Goal: Find specific page/section: Find specific page/section

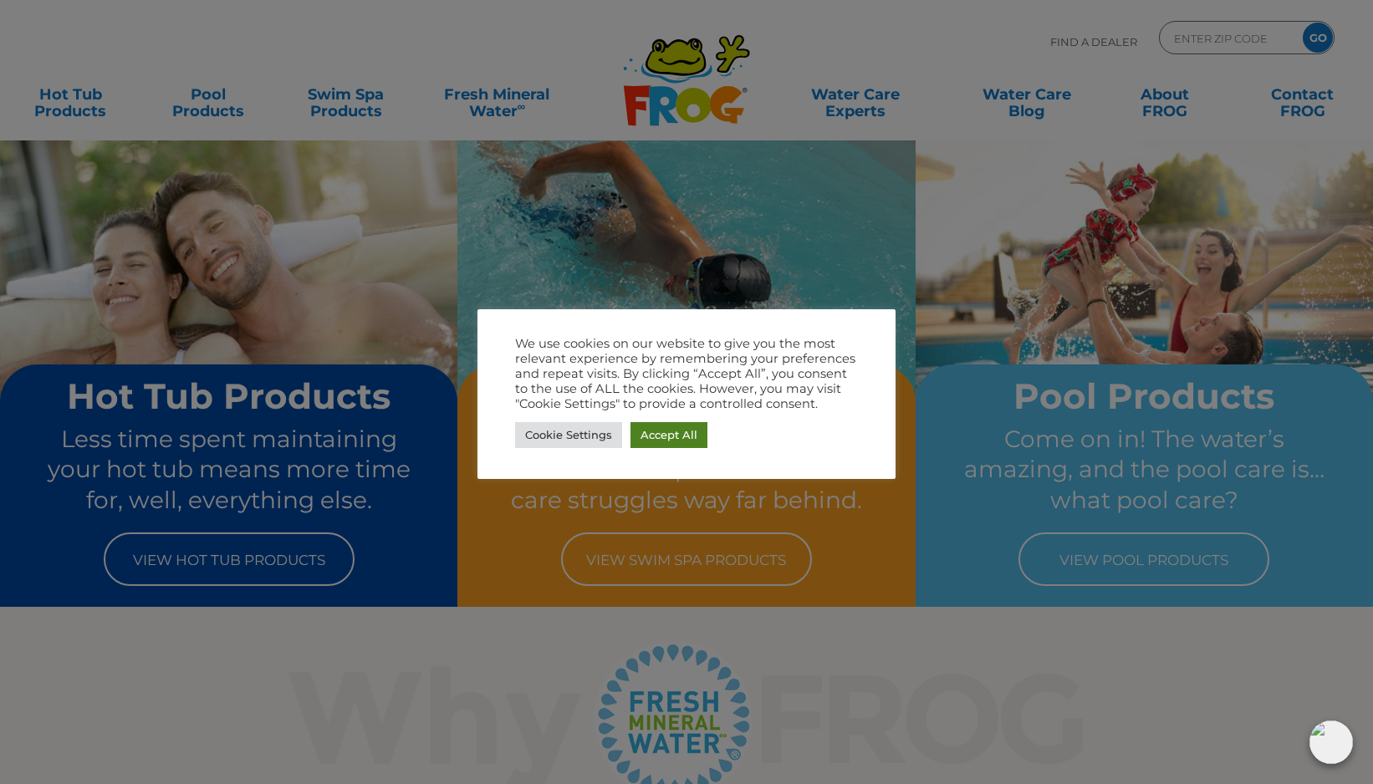
click at [675, 433] on link "Accept All" at bounding box center [669, 435] width 77 height 26
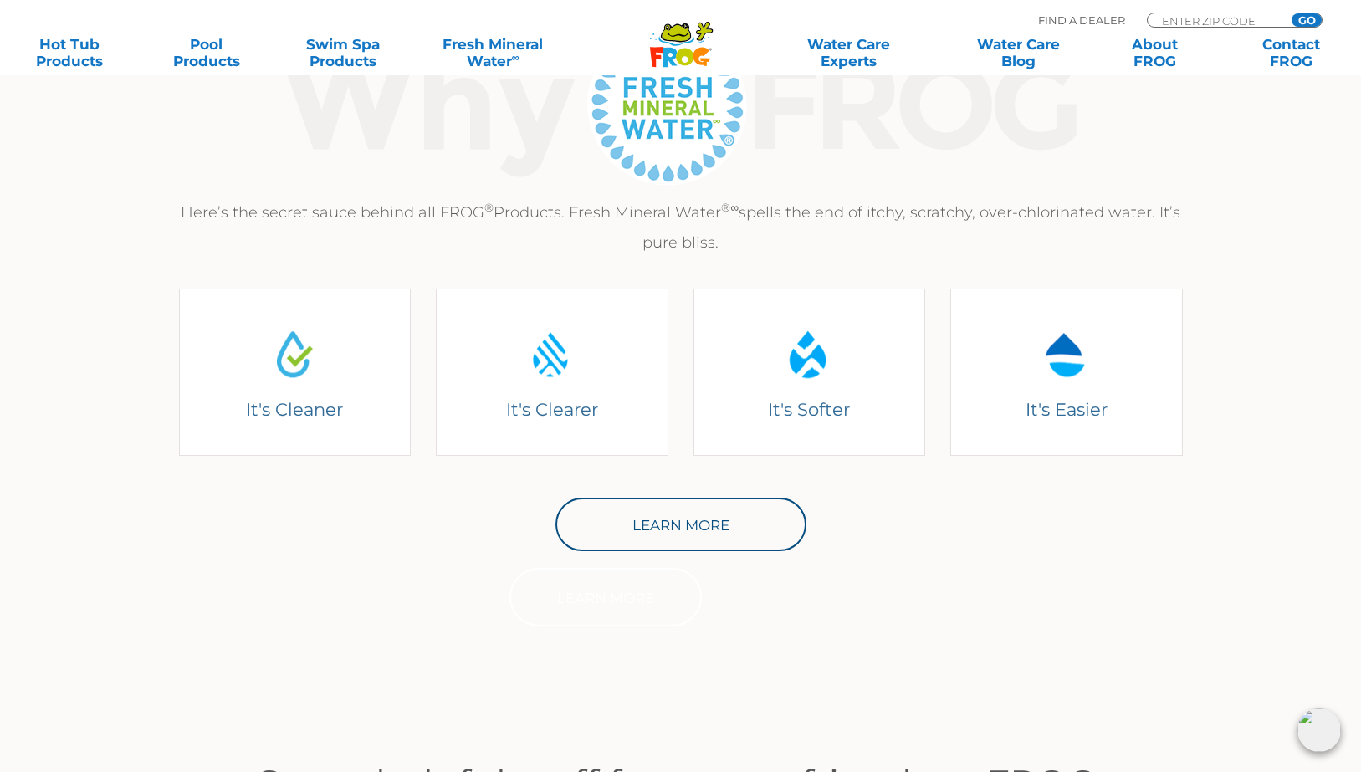
scroll to position [585, 0]
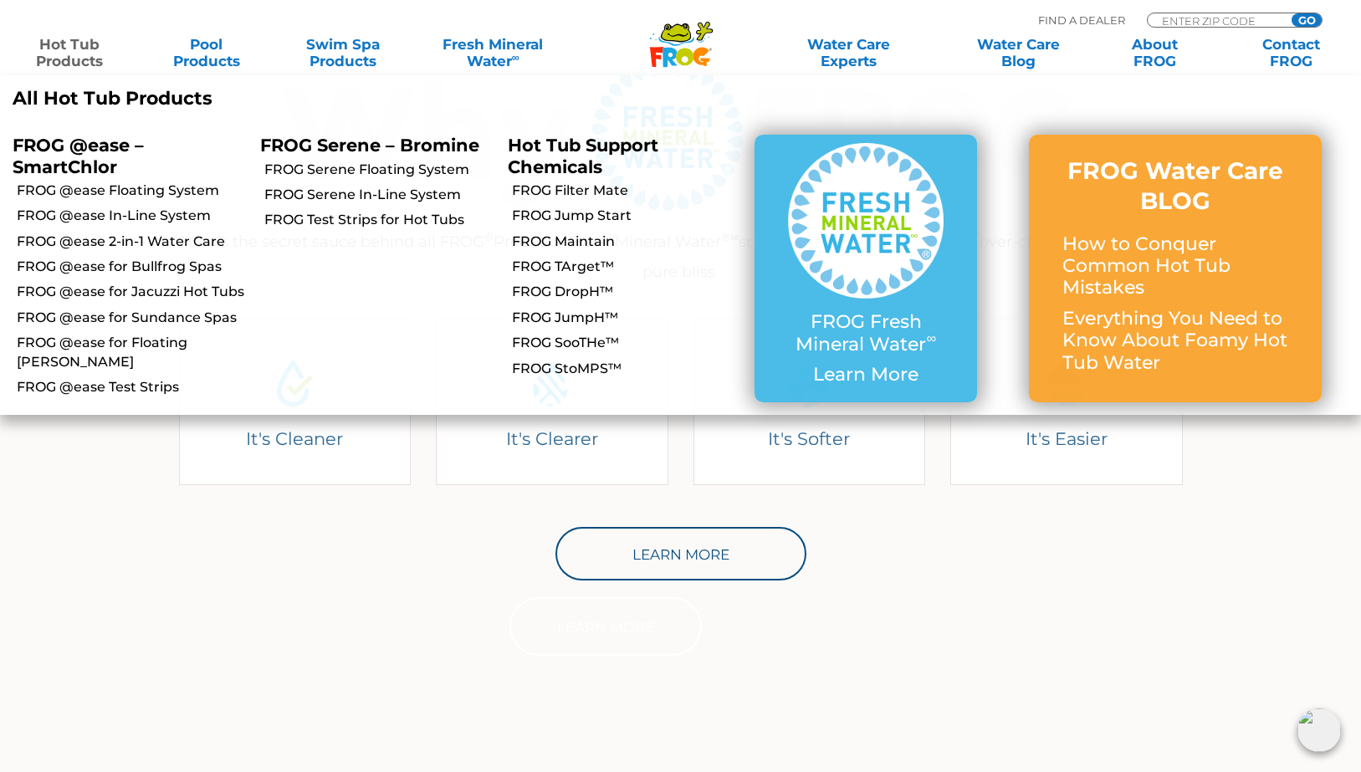
click at [77, 147] on p "FROG @ease – SmartChlor" at bounding box center [124, 156] width 222 height 42
click at [83, 88] on p "All Hot Tub Products" at bounding box center [341, 99] width 656 height 22
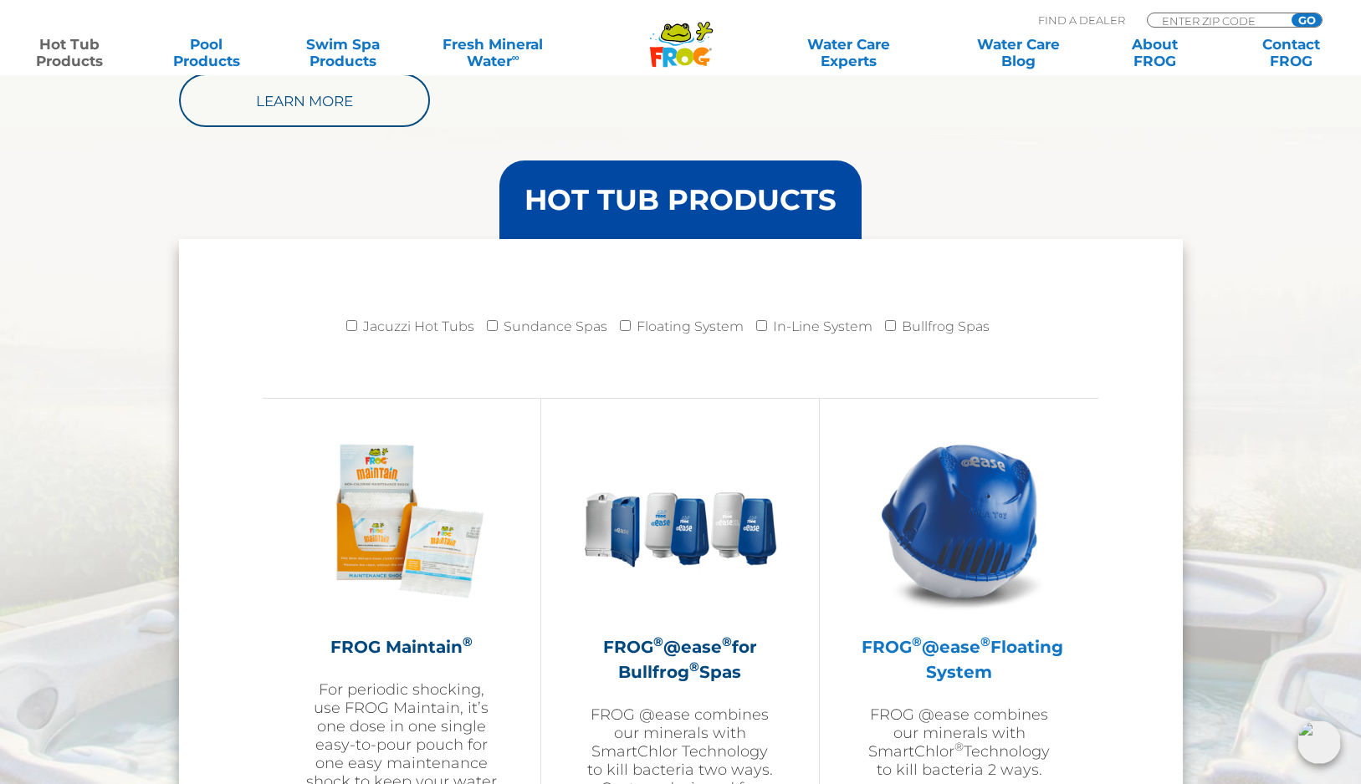
scroll to position [1518, 0]
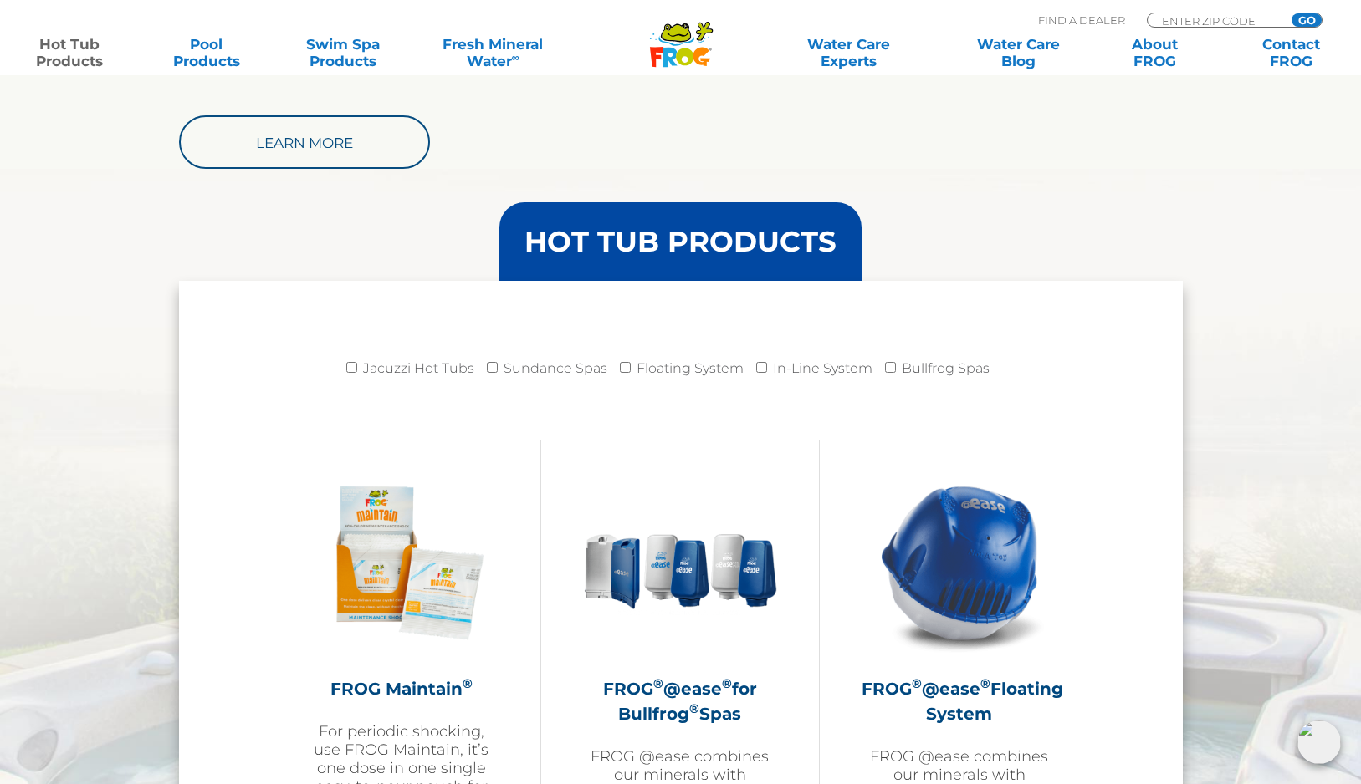
click at [655, 367] on label "Floating System" at bounding box center [689, 368] width 107 height 33
click at [631, 367] on input "Floating System" at bounding box center [625, 367] width 11 height 11
checkbox input "true"
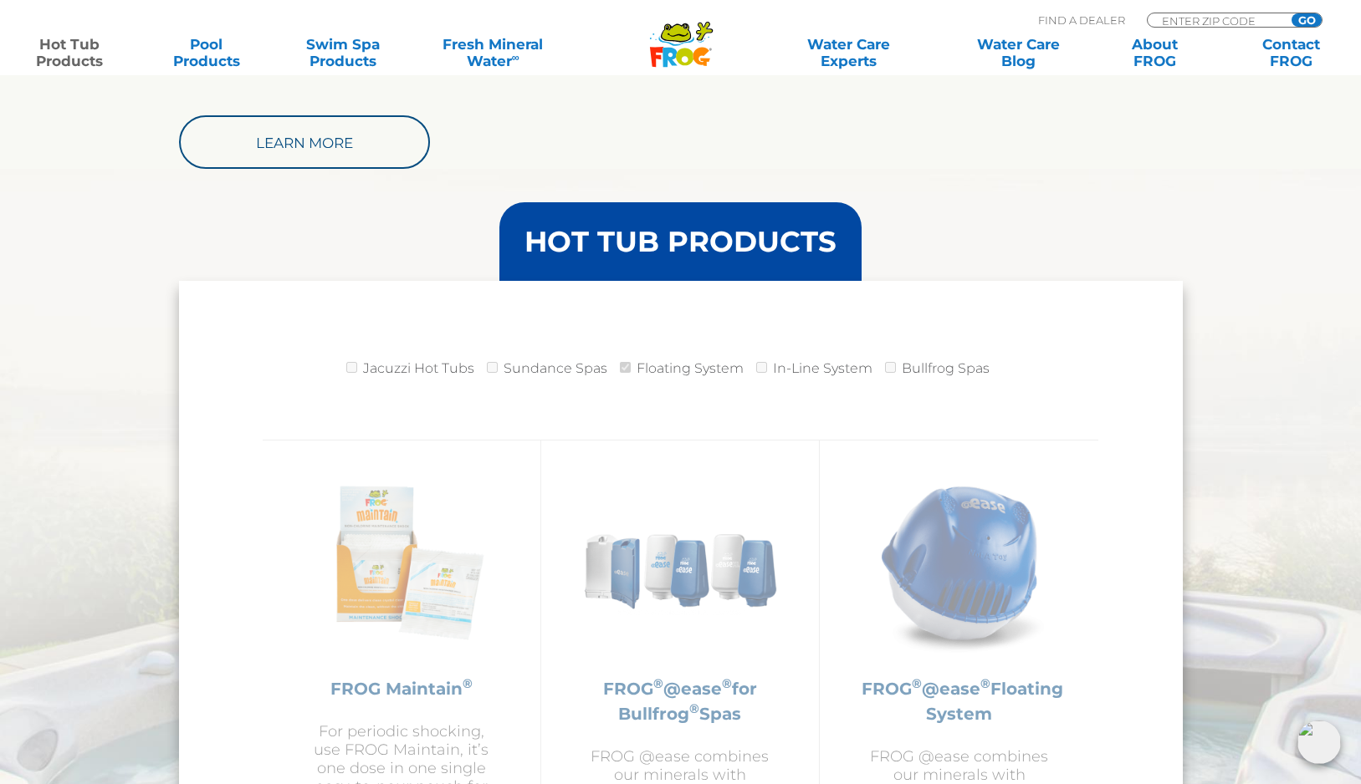
click at [785, 373] on label "In-Line System" at bounding box center [823, 368] width 100 height 33
click at [764, 367] on input "In-Line System" at bounding box center [761, 367] width 11 height 11
checkbox input "true"
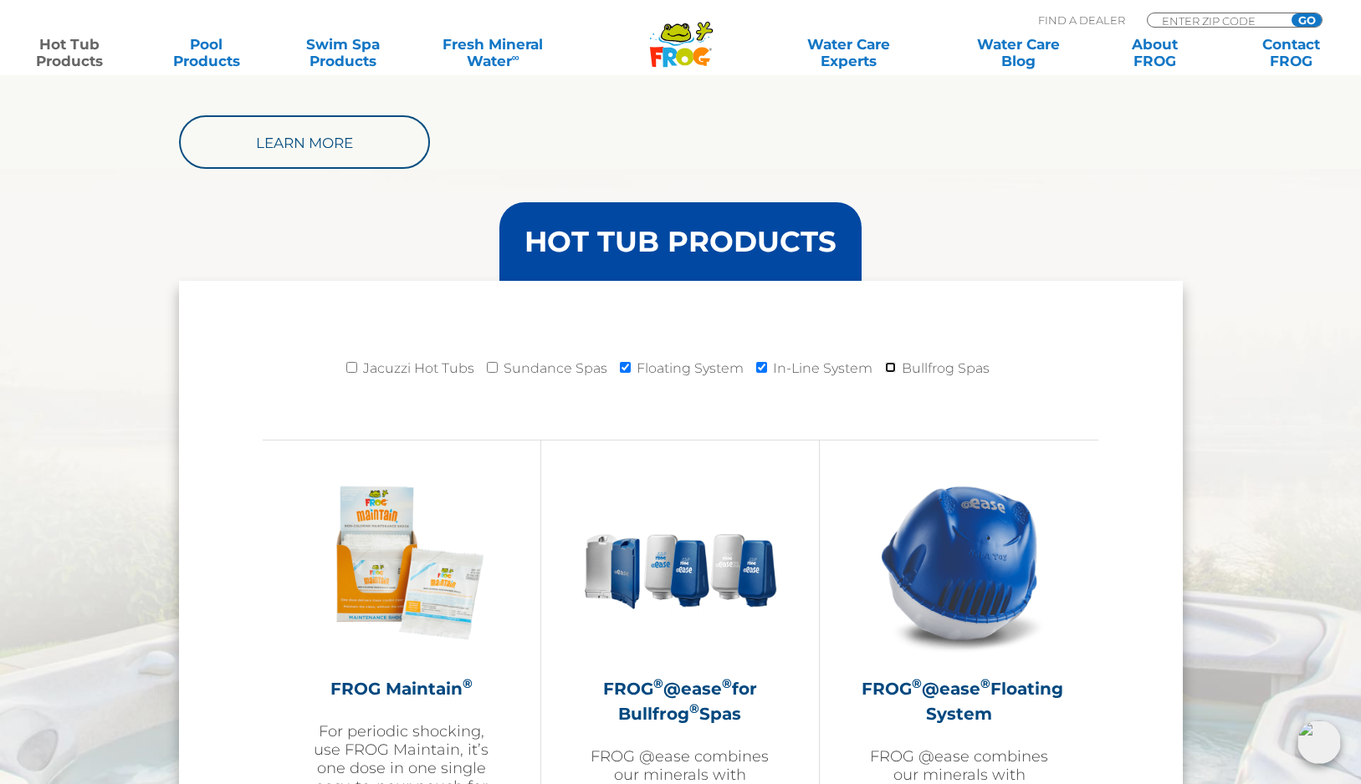
click at [889, 368] on input "Bullfrog Spas" at bounding box center [890, 367] width 11 height 11
checkbox input "true"
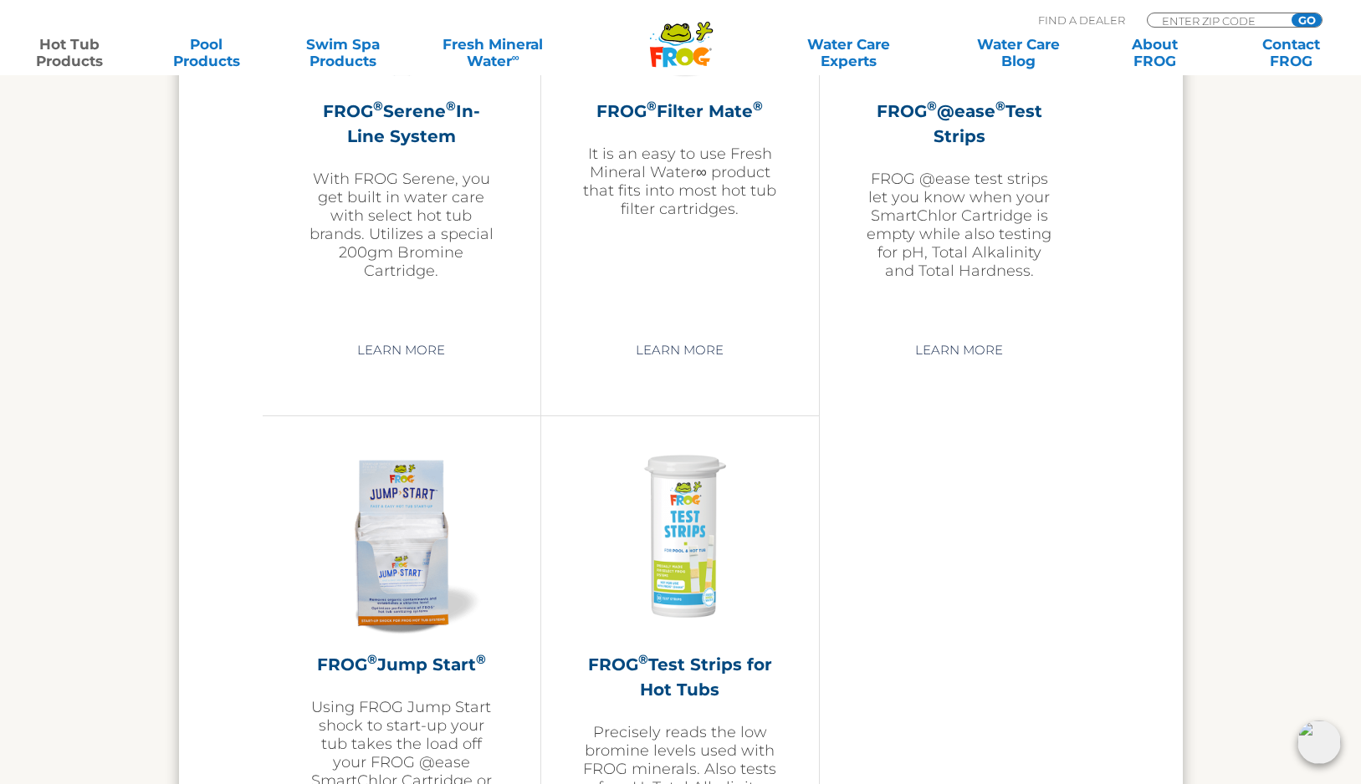
scroll to position [3860, 0]
